Goal: Transaction & Acquisition: Book appointment/travel/reservation

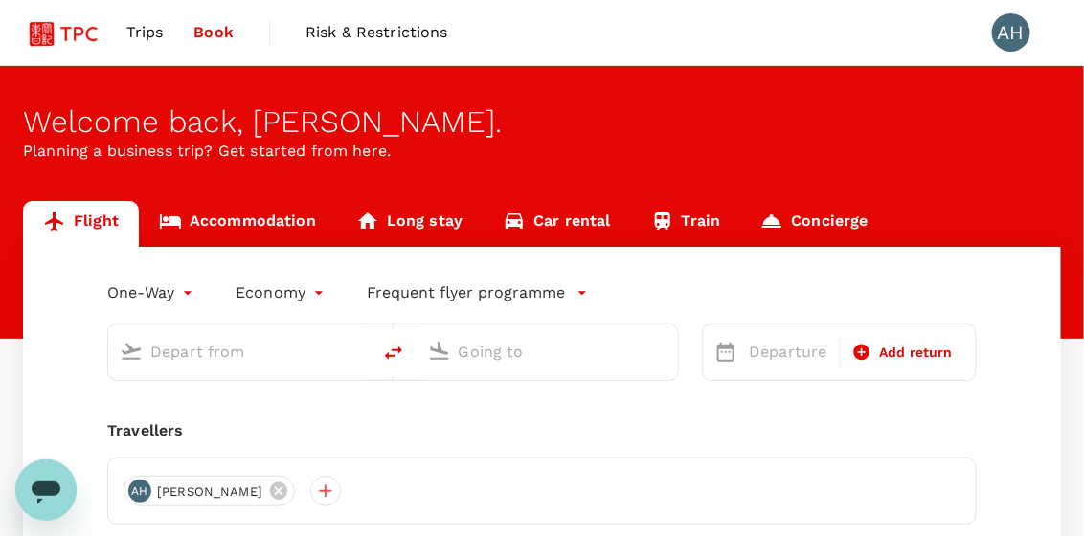
type input "roundtrip"
type input "Singapore Changi (SIN)"
type input "Jakarta, Indonesia (any)"
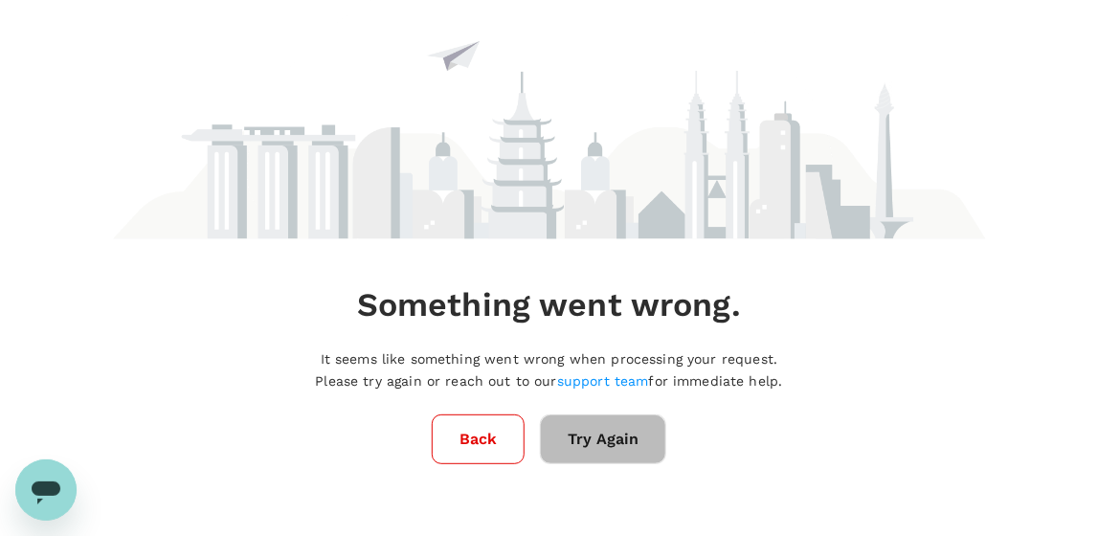
click at [577, 435] on button "Try Again" at bounding box center [603, 440] width 126 height 50
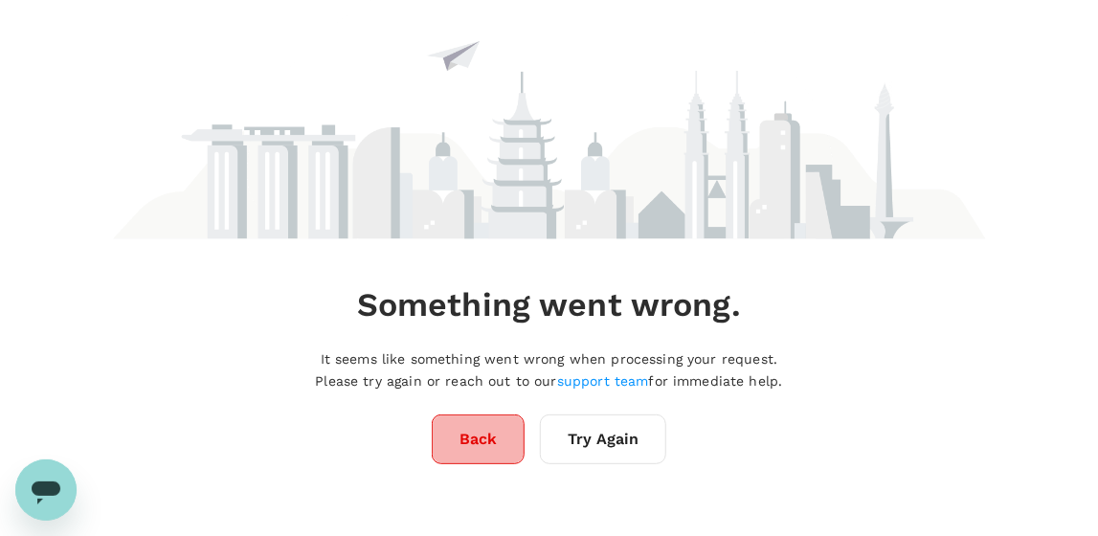
click at [485, 450] on button "Back" at bounding box center [478, 440] width 93 height 50
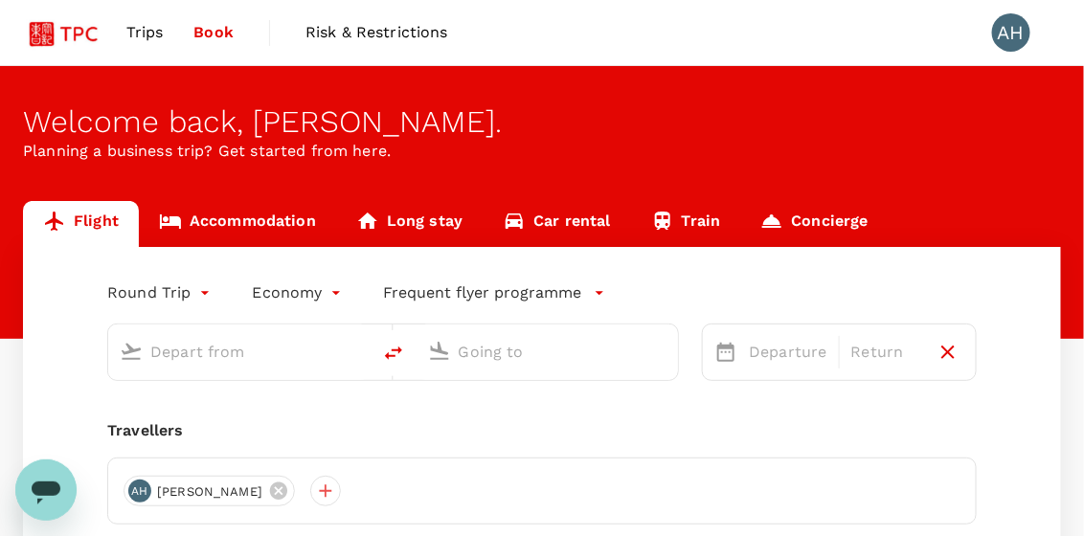
type input "Singapore Changi (SIN)"
type input "Athens Intl (ATH)"
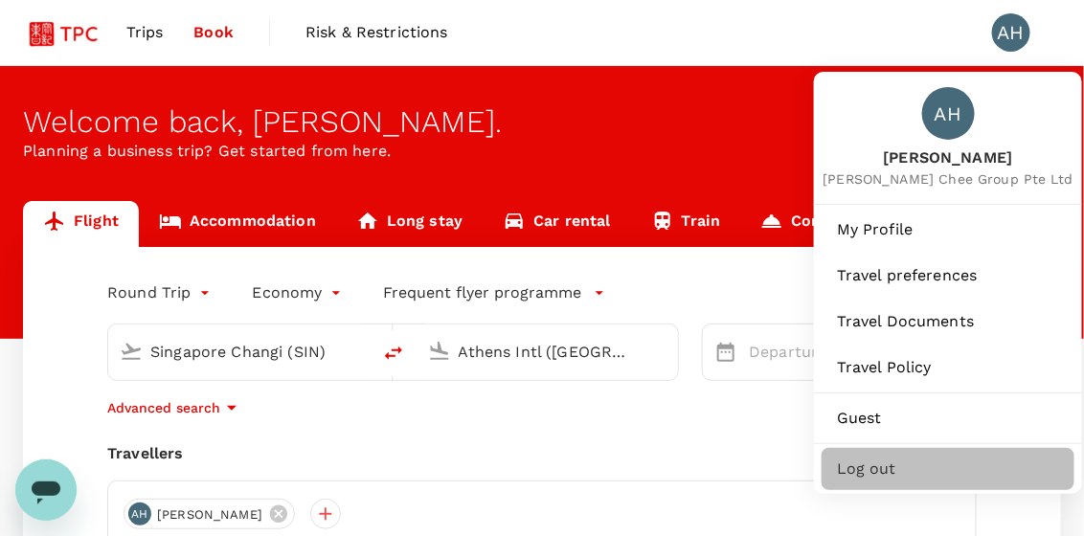
click at [870, 470] on span "Log out" at bounding box center [948, 469] width 222 height 23
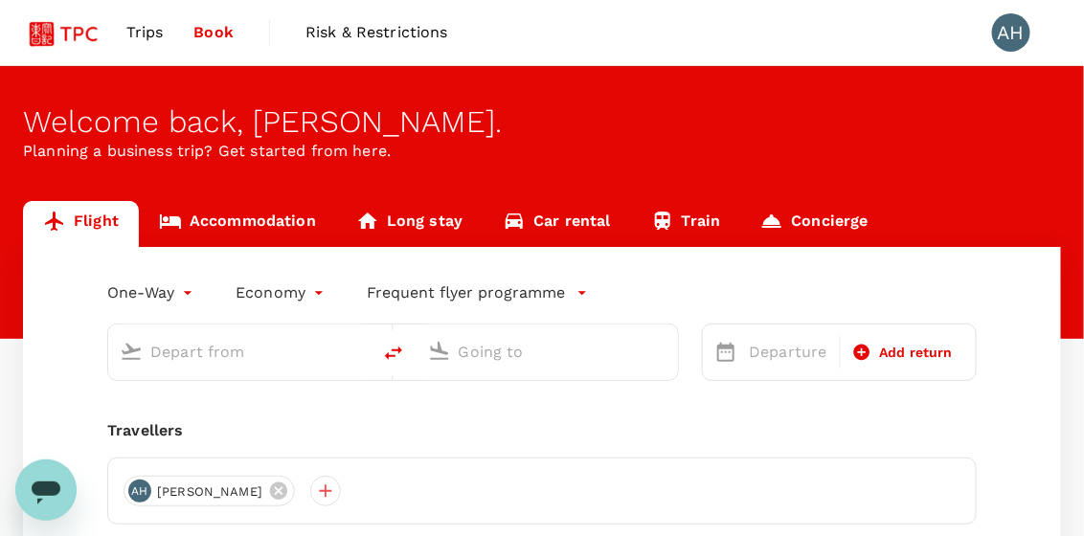
type input "roundtrip"
type input "Singapore Changi (SIN)"
type input "Athens Intl (ATH)"
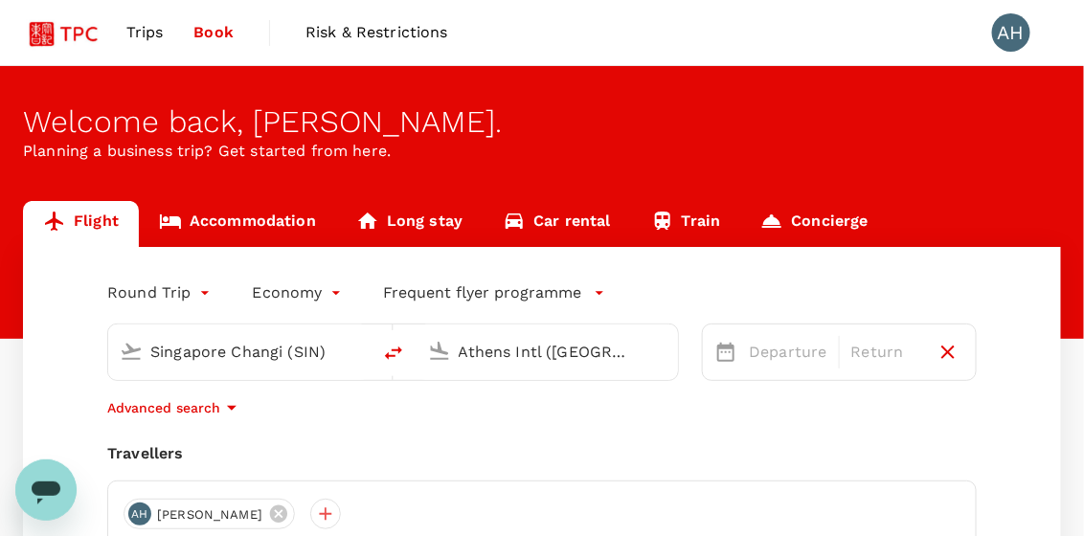
click at [131, 39] on span "Trips" at bounding box center [144, 32] width 37 height 23
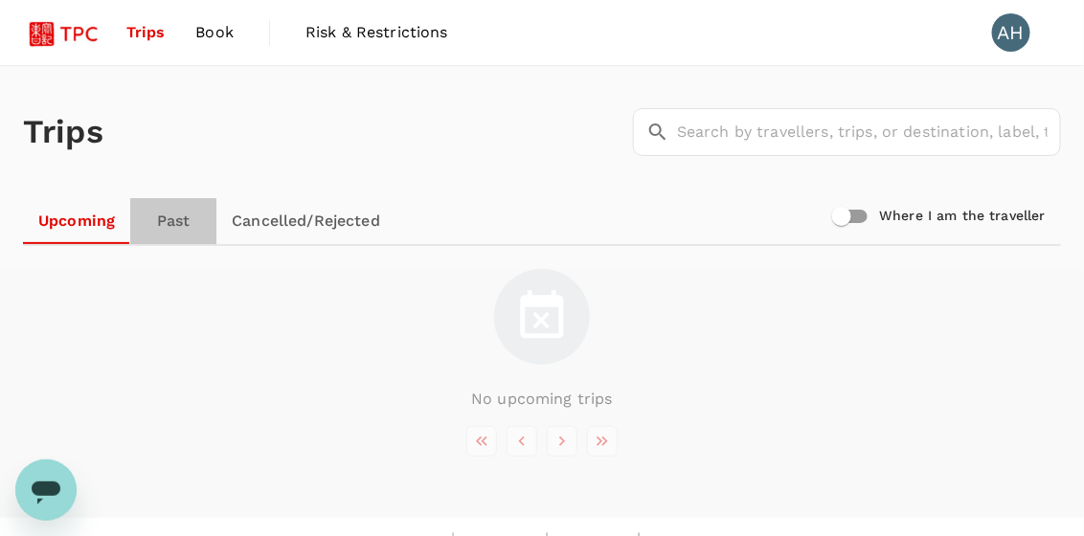
click at [185, 221] on link "Past" at bounding box center [173, 221] width 86 height 46
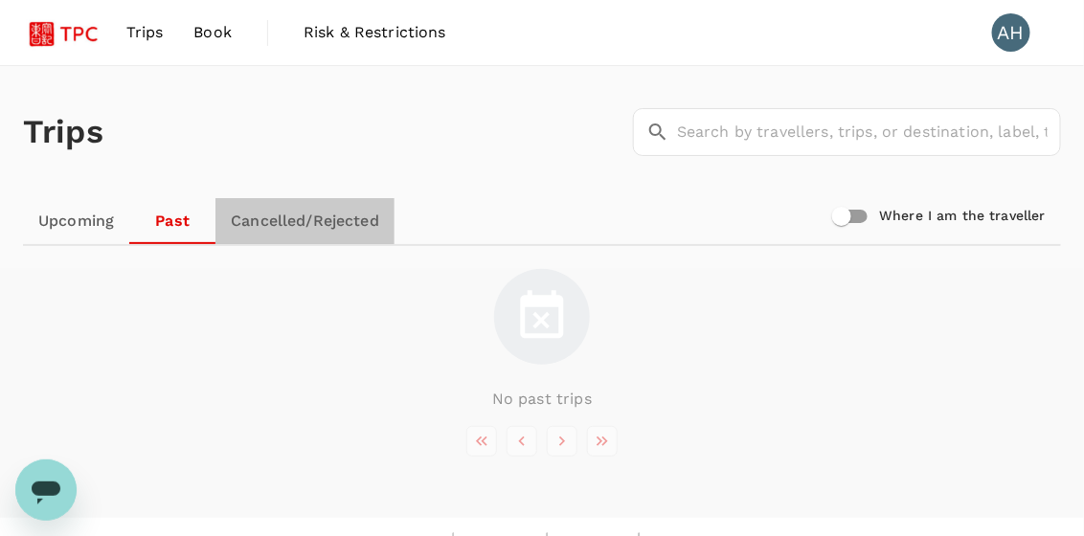
click at [298, 220] on link "Cancelled/Rejected" at bounding box center [304, 221] width 179 height 46
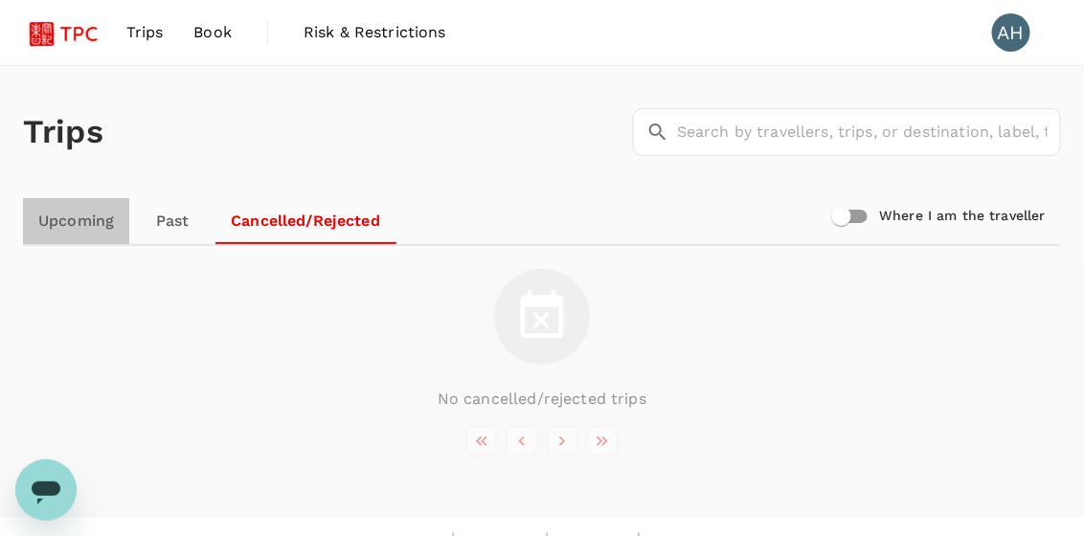
click at [75, 227] on link "Upcoming" at bounding box center [76, 221] width 106 height 46
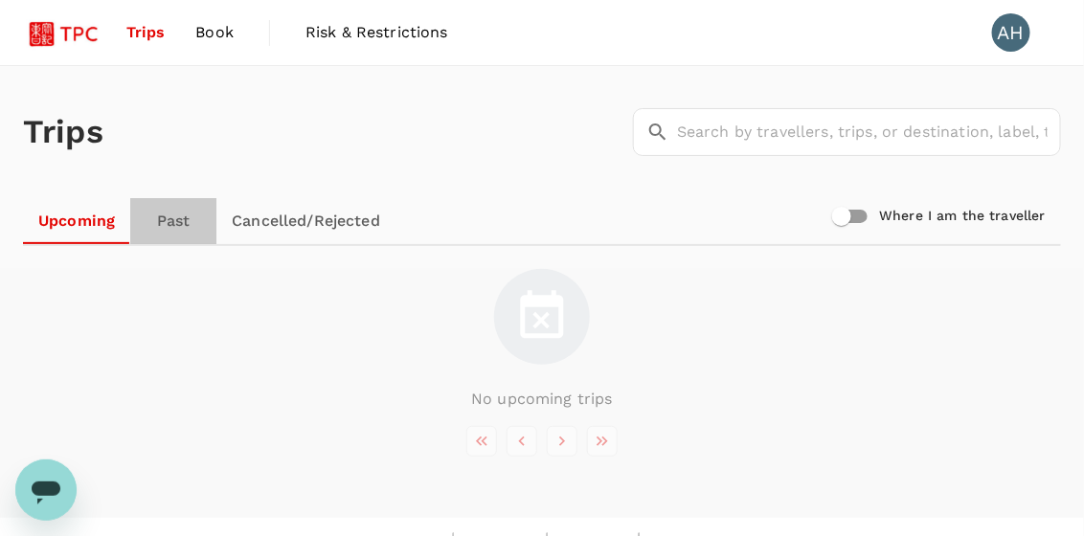
click at [173, 227] on link "Past" at bounding box center [173, 221] width 86 height 46
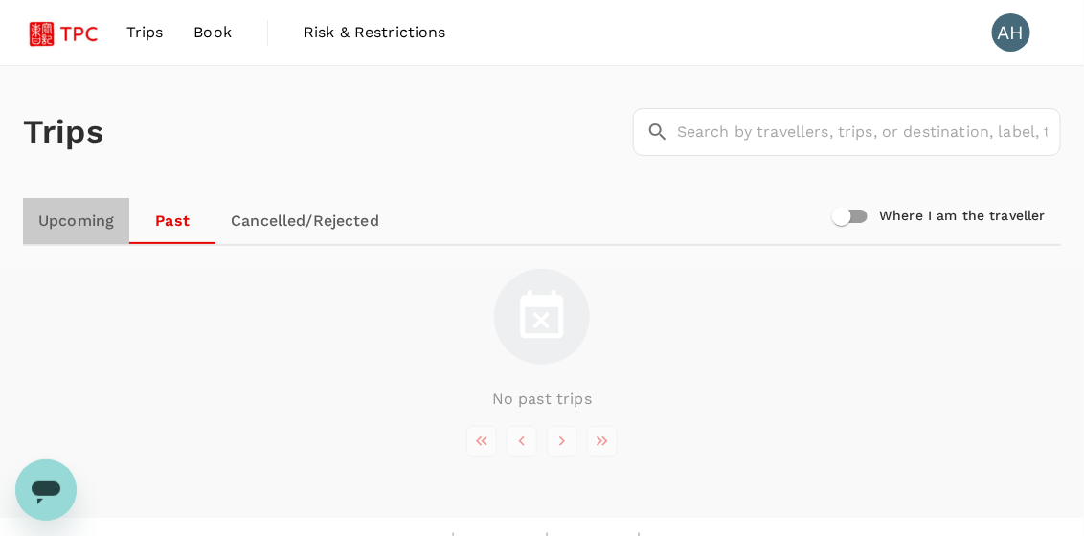
click at [69, 222] on link "Upcoming" at bounding box center [76, 221] width 106 height 46
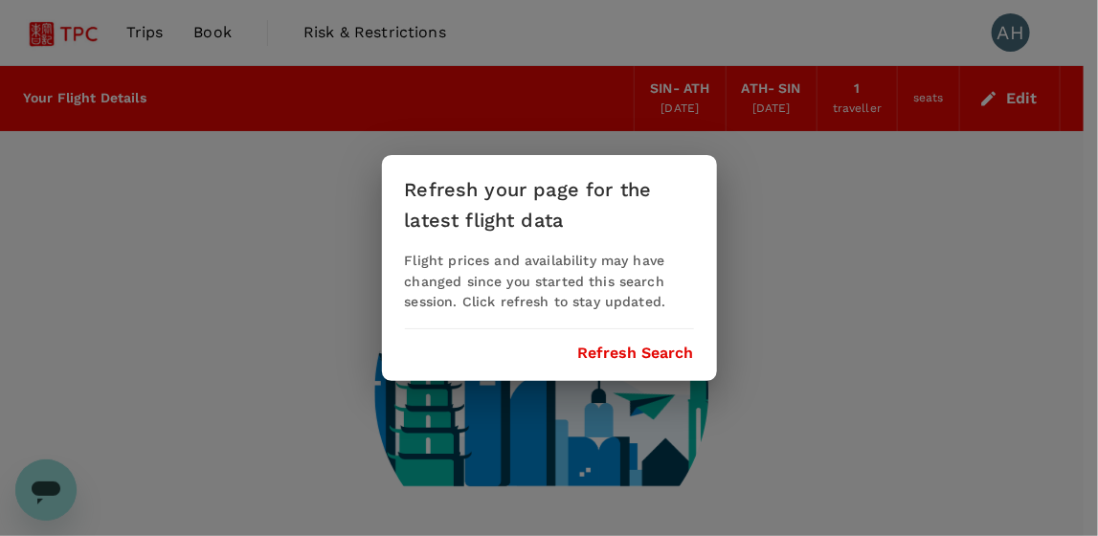
click at [638, 342] on div "Refresh your page for the latest flight data Flight prices and availability may…" at bounding box center [549, 268] width 335 height 227
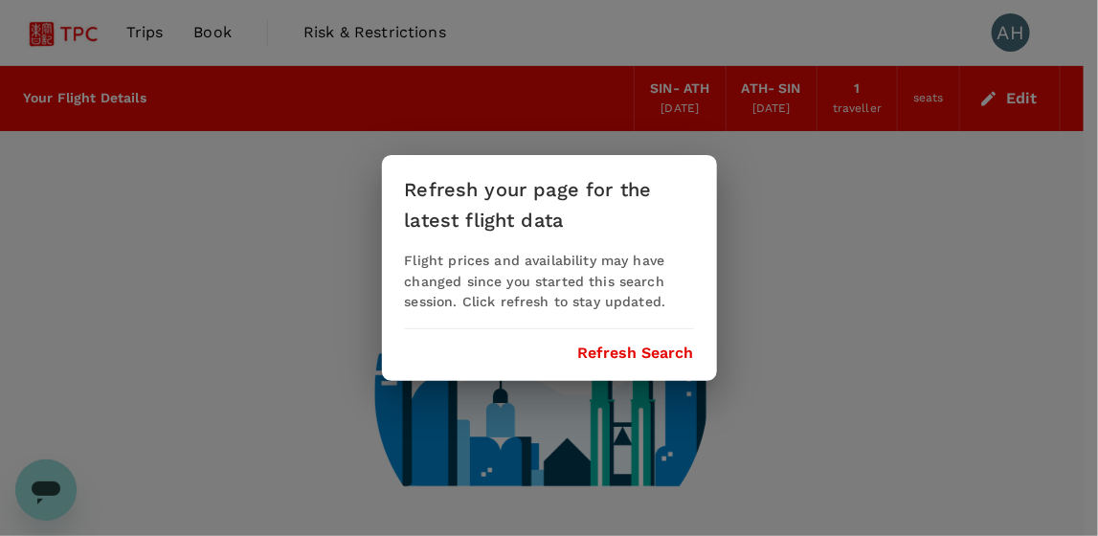
click at [636, 363] on div "Refresh your page for the latest flight data Flight prices and availability may…" at bounding box center [549, 268] width 335 height 227
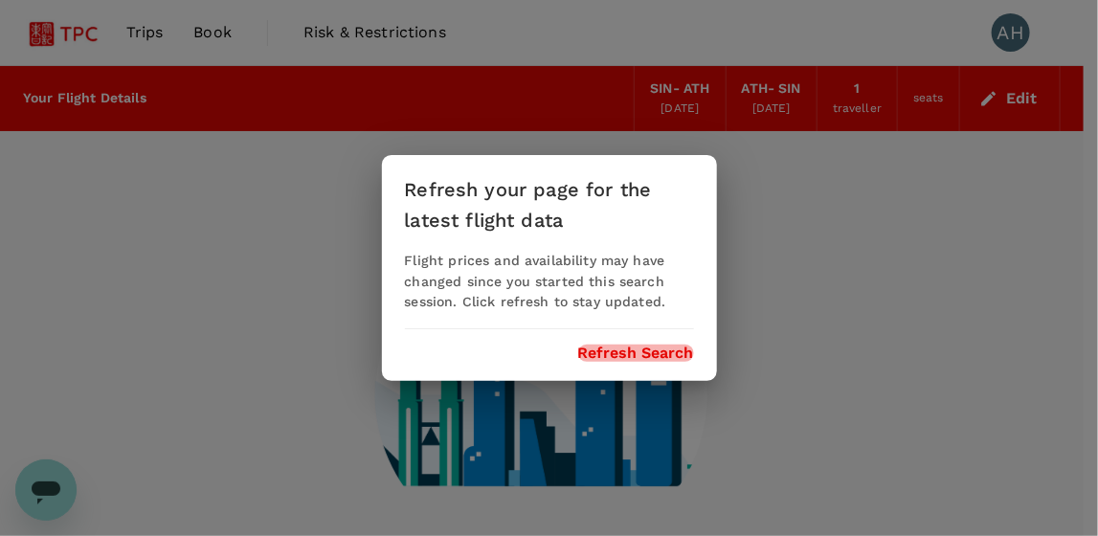
click at [631, 354] on button "Refresh Search" at bounding box center [636, 353] width 116 height 17
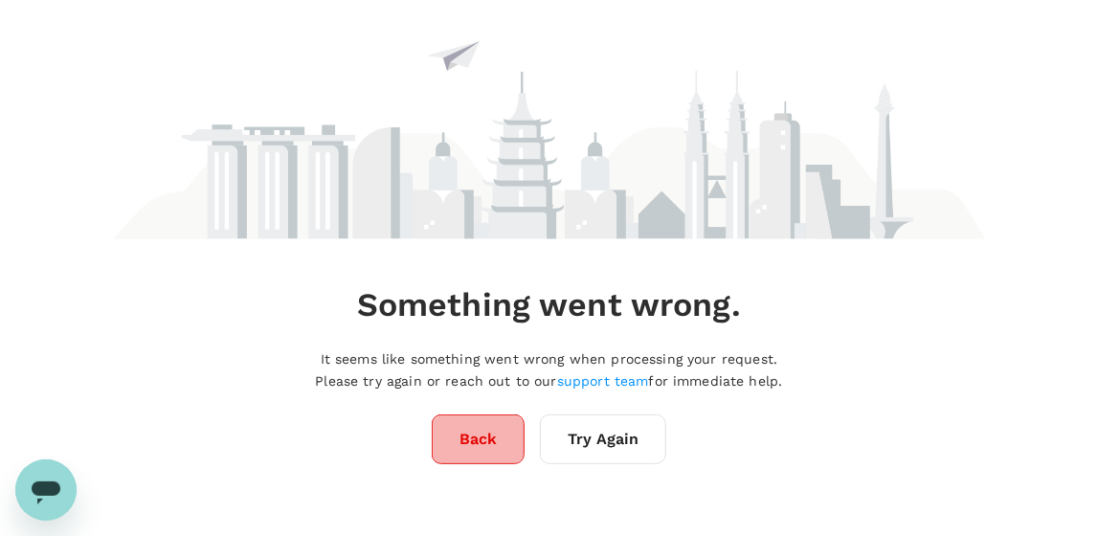
click at [476, 441] on button "Back" at bounding box center [478, 440] width 93 height 50
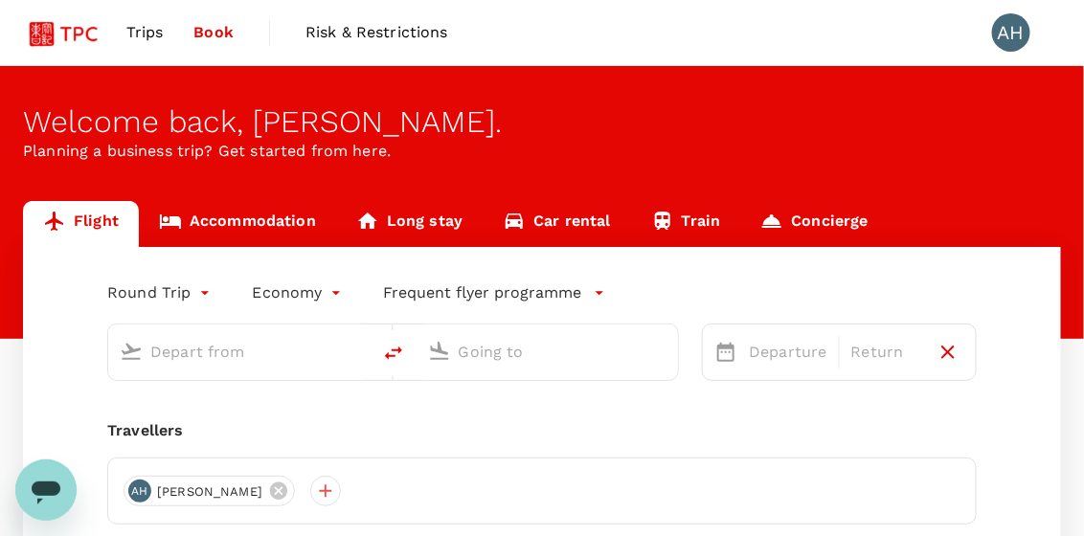
type input "Singapore Changi (SIN)"
type input "Athens Intl ([GEOGRAPHIC_DATA])"
